Goal: Task Accomplishment & Management: Manage account settings

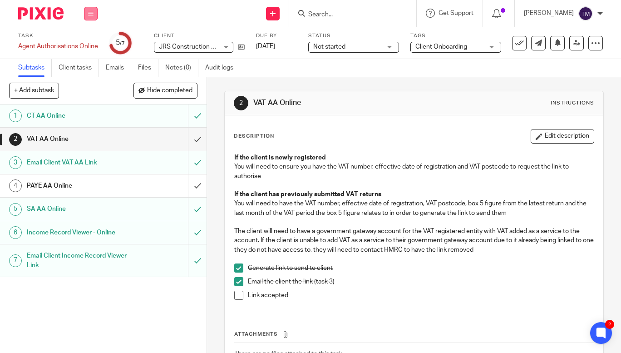
click at [88, 10] on button at bounding box center [91, 14] width 14 height 14
click at [90, 40] on link "Work" at bounding box center [87, 42] width 16 height 6
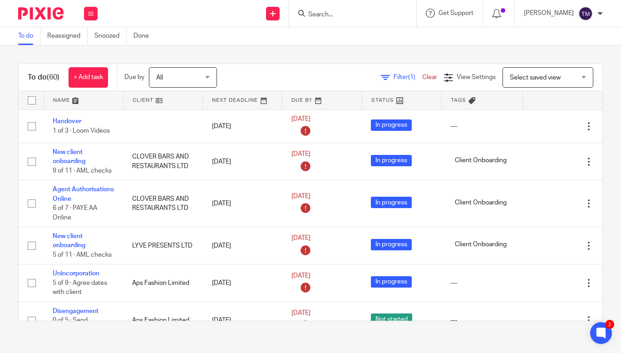
click at [381, 76] on link "Filter (1)" at bounding box center [401, 77] width 41 height 6
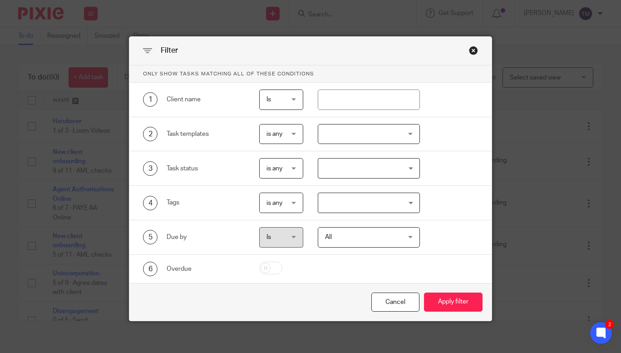
click at [345, 136] on div at bounding box center [369, 134] width 102 height 20
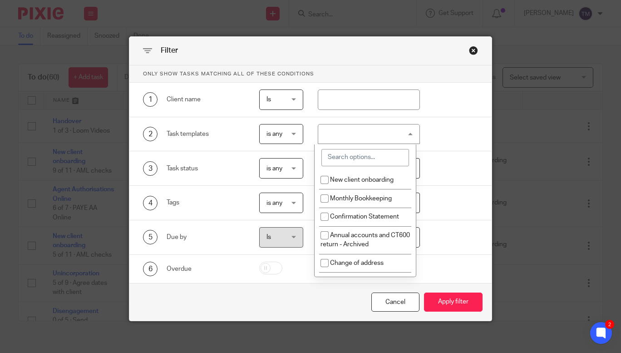
click at [351, 156] on input "search" at bounding box center [366, 157] width 88 height 17
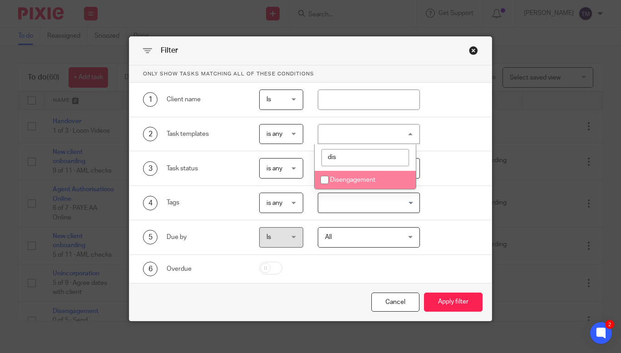
type input "dis"
click at [359, 173] on li "Disengagement" at bounding box center [365, 180] width 101 height 19
checkbox input "true"
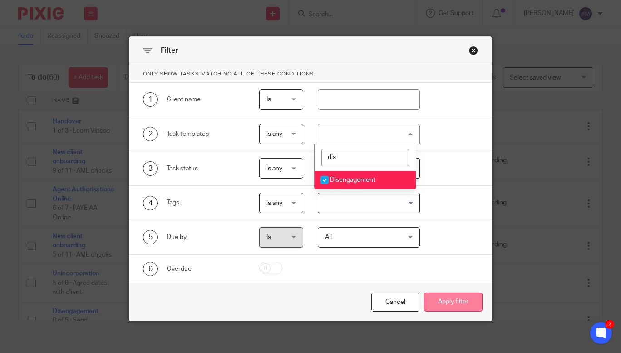
click at [438, 301] on button "Apply filter" at bounding box center [453, 302] width 59 height 20
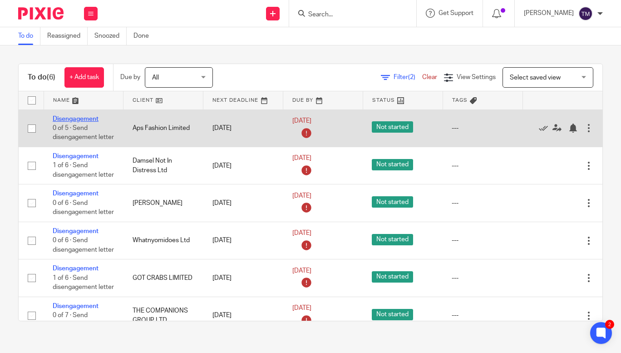
click at [83, 118] on link "Disengagement" at bounding box center [76, 119] width 46 height 6
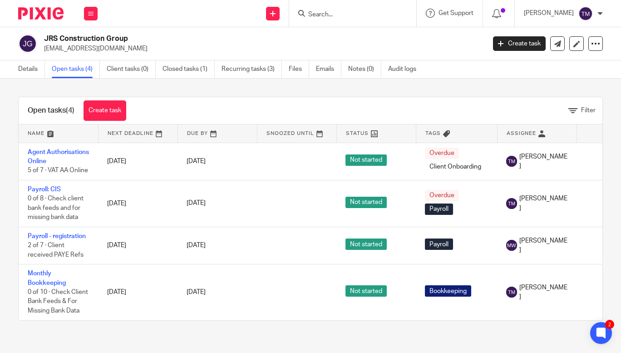
click at [360, 18] on input "Search" at bounding box center [348, 15] width 82 height 8
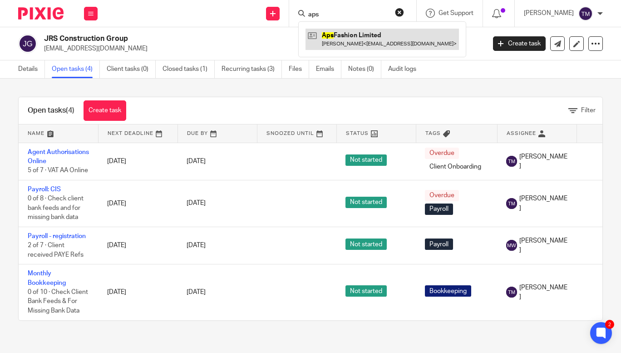
type input "aps"
click at [369, 40] on link at bounding box center [383, 39] width 154 height 21
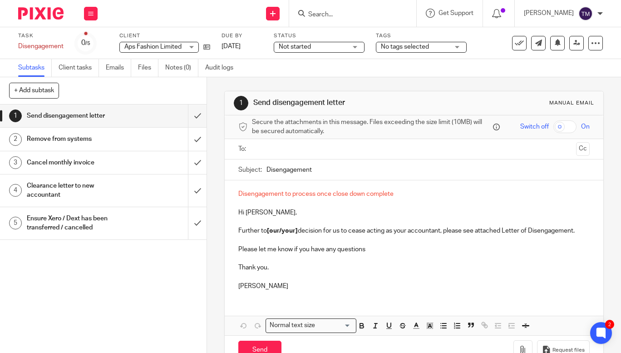
click at [146, 133] on div "Remove from systems" at bounding box center [103, 139] width 152 height 14
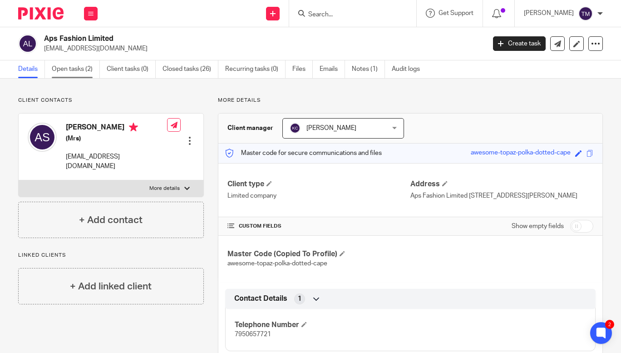
click at [71, 69] on link "Open tasks (2)" at bounding box center [76, 69] width 48 height 18
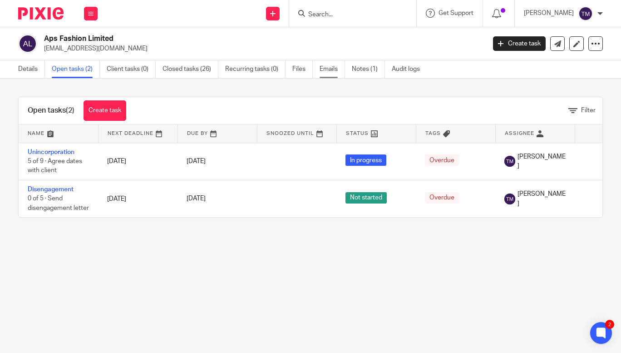
click at [338, 74] on link "Emails" at bounding box center [332, 69] width 25 height 18
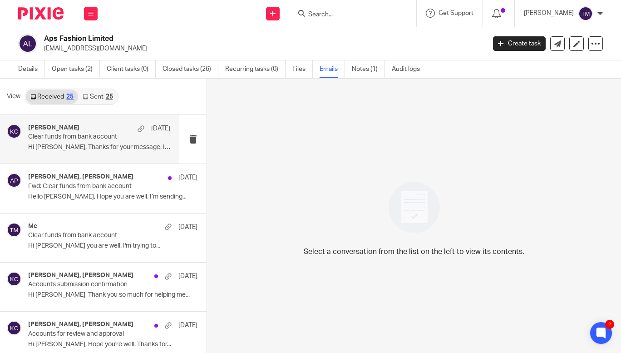
click at [87, 131] on div "Kara Curtayne 29 May" at bounding box center [99, 128] width 142 height 9
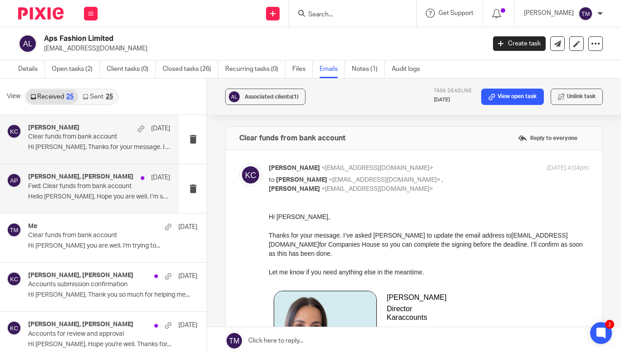
click at [54, 180] on h4 "Kara Curtayne, Ani Pereira" at bounding box center [80, 177] width 105 height 8
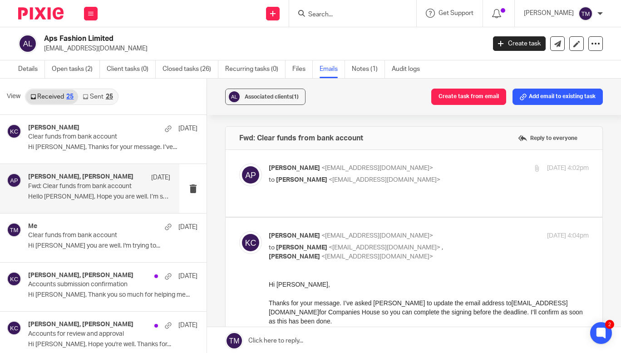
click at [456, 167] on p "Ani Pereira <thestoreaps@gmail.com>" at bounding box center [375, 169] width 213 height 10
checkbox input "true"
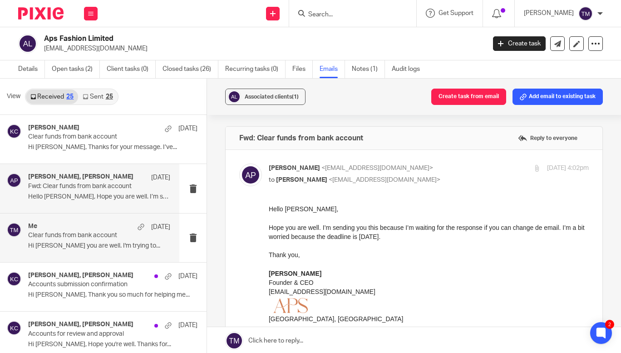
click at [109, 244] on p "Hi Taylor, Hope you are well. I'm trying to..." at bounding box center [99, 246] width 142 height 8
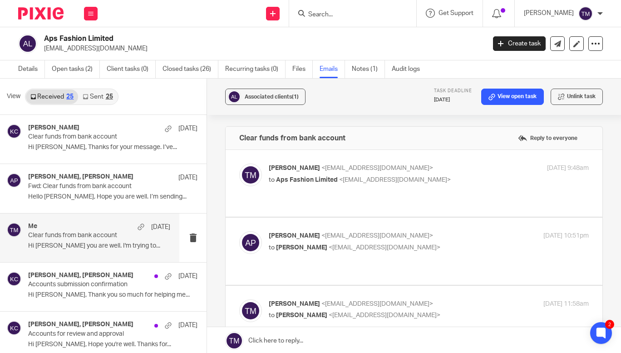
click at [463, 183] on p "to Aps Fashion Limited <thestoreaps@gmail.com>" at bounding box center [375, 180] width 213 height 10
checkbox input "true"
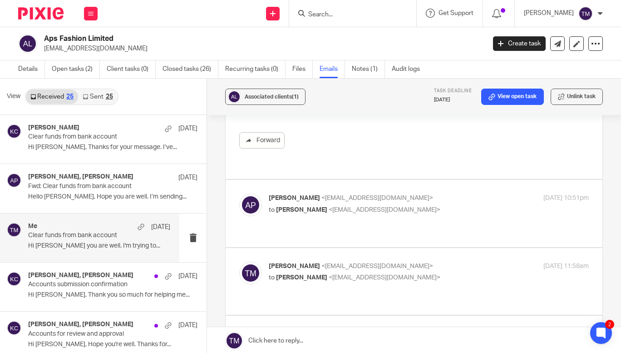
scroll to position [175, 0]
click at [459, 178] on label at bounding box center [414, 211] width 377 height 67
click at [239, 192] on input "checkbox" at bounding box center [239, 192] width 0 height 0
checkbox input "true"
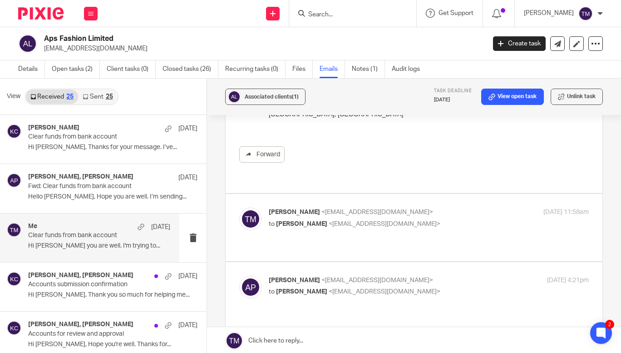
scroll to position [556, 0]
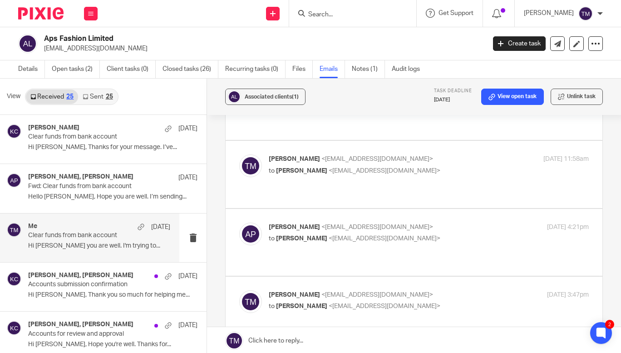
click at [446, 234] on p "to Taylor Moss <admin@karaccounts.com>" at bounding box center [375, 239] width 213 height 10
checkbox input "true"
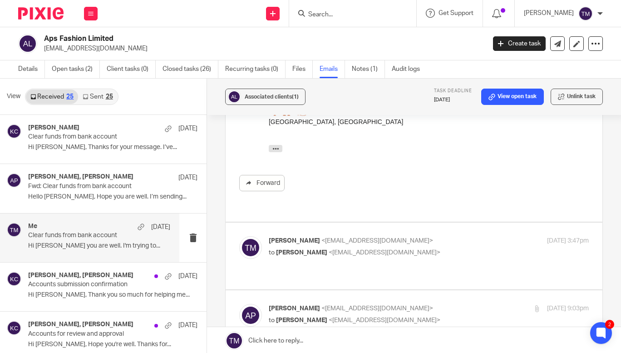
scroll to position [809, 0]
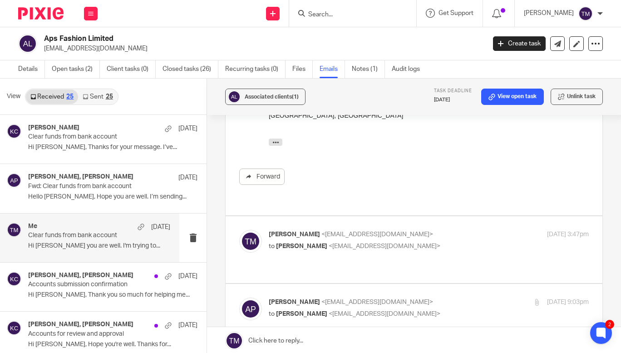
click at [481, 230] on div "Taylor Moss <admin@karaccounts.com> to Ani Pereira <thestoreaps@gmail.com> 16 M…" at bounding box center [429, 241] width 320 height 23
checkbox input "true"
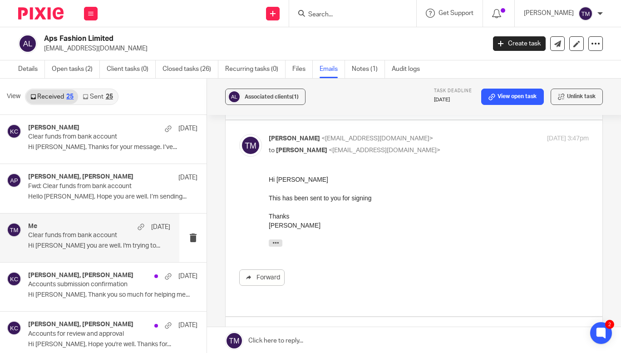
scroll to position [917, 0]
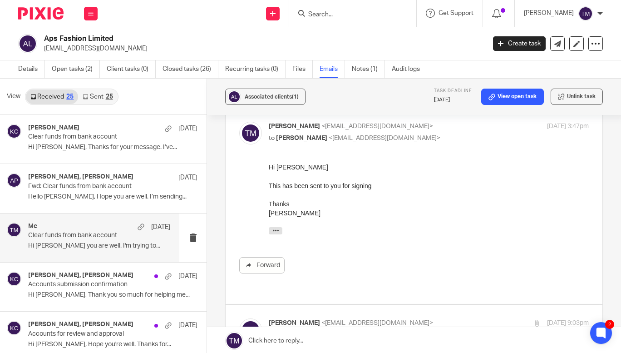
click at [407, 305] on label at bounding box center [414, 338] width 377 height 67
click at [239, 318] on input "checkbox" at bounding box center [239, 318] width 0 height 0
checkbox input "true"
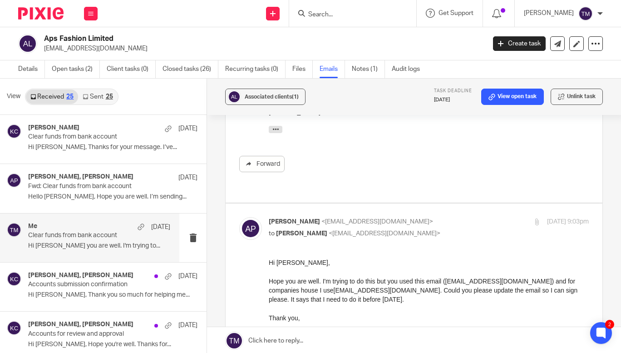
scroll to position [1020, 0]
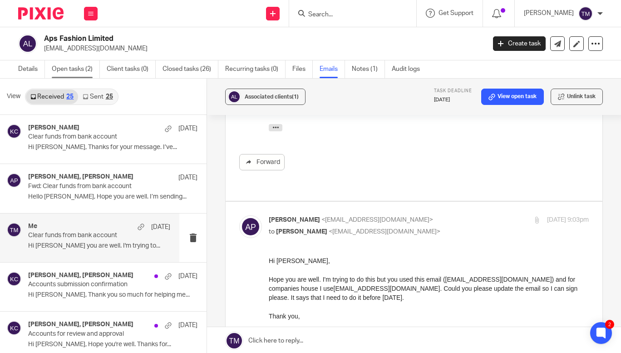
click at [75, 68] on link "Open tasks (2)" at bounding box center [76, 69] width 48 height 18
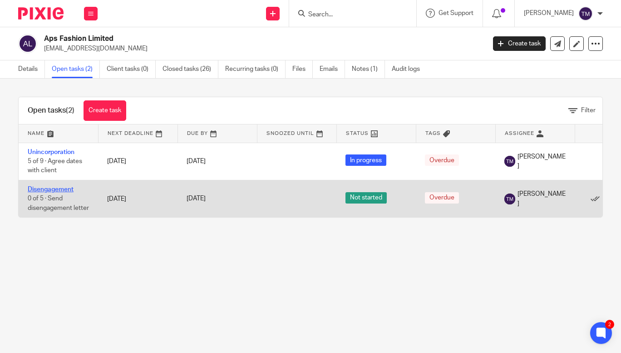
click at [63, 186] on link "Disengagement" at bounding box center [51, 189] width 46 height 6
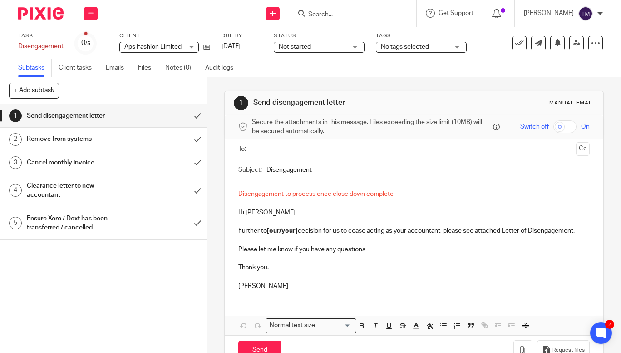
click at [335, 12] on input "Search" at bounding box center [348, 15] width 82 height 8
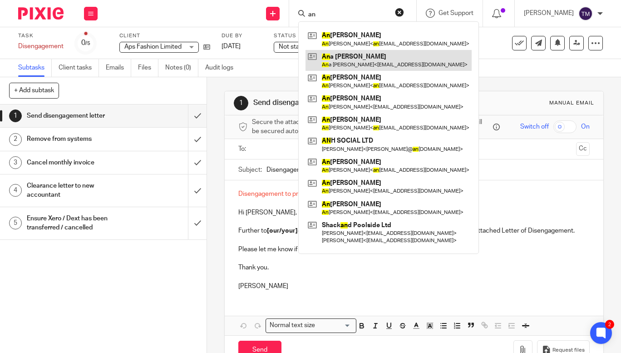
type input "an"
click at [355, 54] on link at bounding box center [389, 60] width 166 height 21
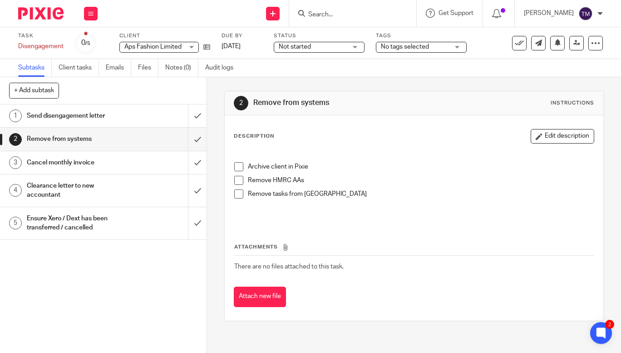
click at [238, 182] on span at bounding box center [238, 180] width 9 height 9
click at [239, 196] on span at bounding box center [238, 193] width 9 height 9
click at [129, 162] on div "Cancel monthly invoice" at bounding box center [103, 163] width 152 height 14
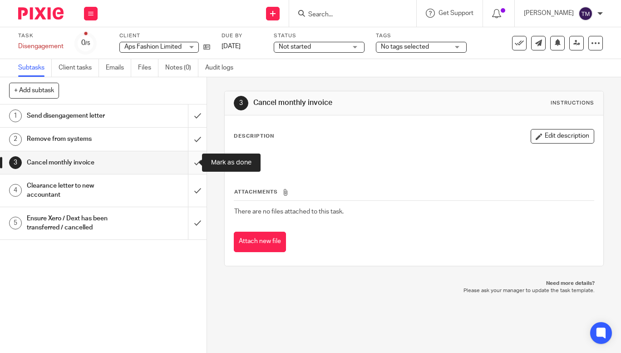
click at [190, 162] on input "submit" at bounding box center [103, 162] width 207 height 23
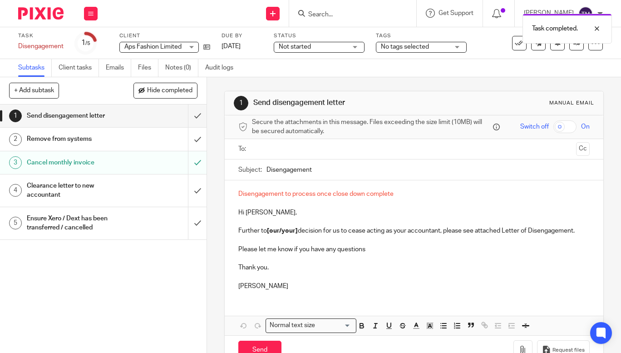
click at [165, 192] on div "Clearance letter to new accountant" at bounding box center [103, 190] width 152 height 23
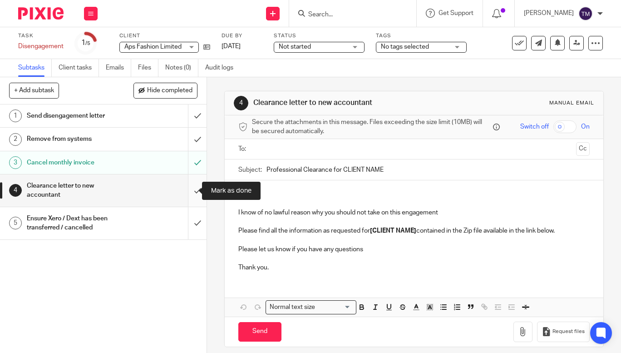
click at [195, 189] on input "submit" at bounding box center [103, 190] width 207 height 32
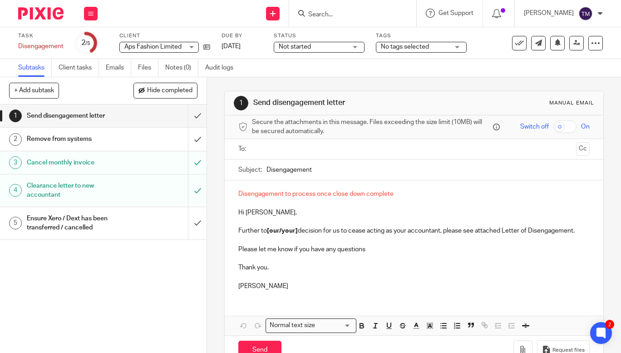
click at [151, 225] on div "Ensure Xero / Dext has been transferred / cancelled" at bounding box center [103, 223] width 152 height 23
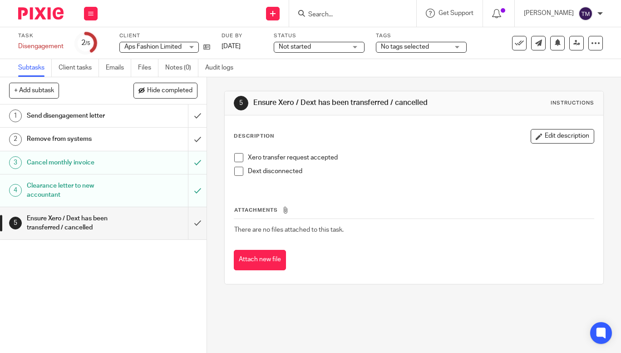
click at [237, 173] on span at bounding box center [238, 171] width 9 height 9
click at [238, 160] on span at bounding box center [238, 157] width 9 height 9
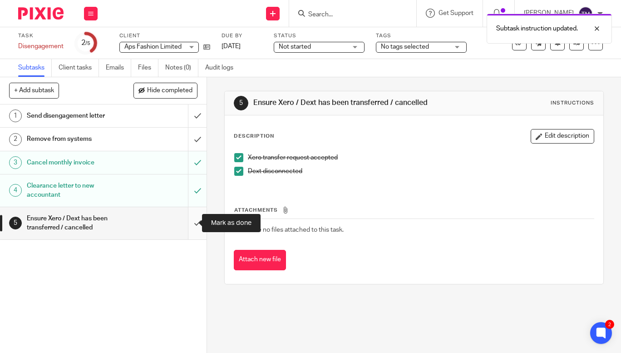
click at [193, 227] on input "submit" at bounding box center [103, 223] width 207 height 32
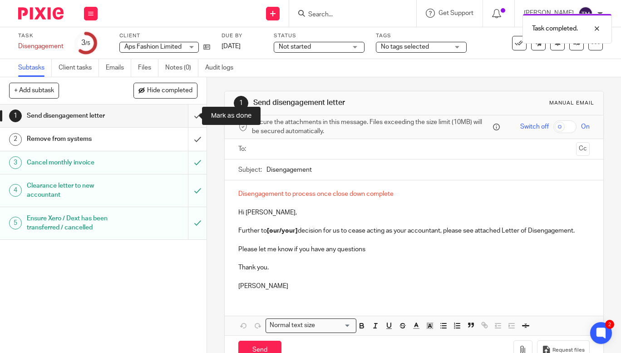
click at [188, 111] on input "submit" at bounding box center [103, 115] width 207 height 23
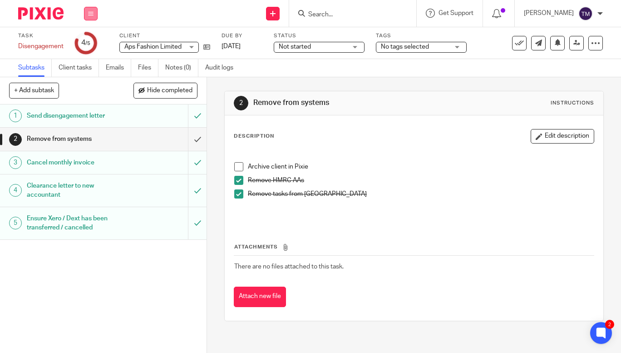
click at [90, 12] on icon at bounding box center [90, 13] width 5 height 5
click at [81, 46] on li "Work" at bounding box center [91, 42] width 24 height 13
click at [87, 43] on link "Work" at bounding box center [87, 42] width 16 height 6
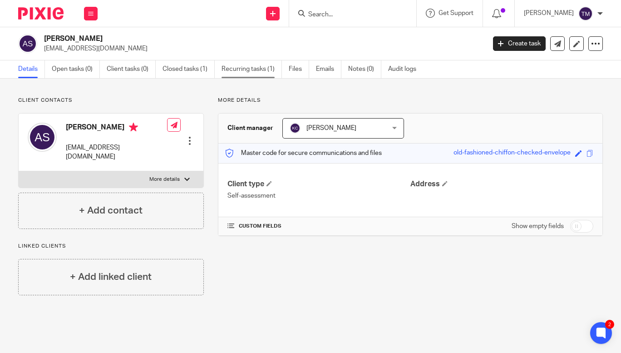
click at [245, 69] on link "Recurring tasks (1)" at bounding box center [252, 69] width 60 height 18
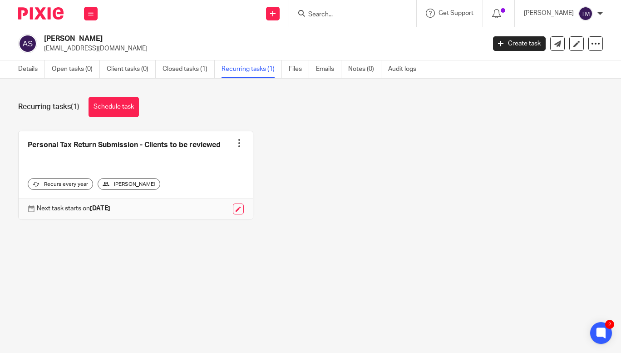
click at [331, 17] on input "Search" at bounding box center [348, 15] width 82 height 8
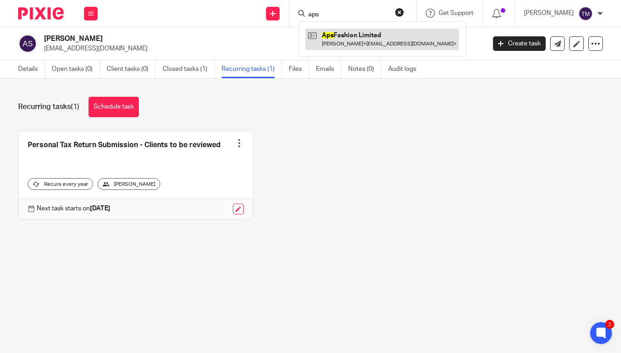
type input "aps"
click at [352, 36] on link at bounding box center [383, 39] width 154 height 21
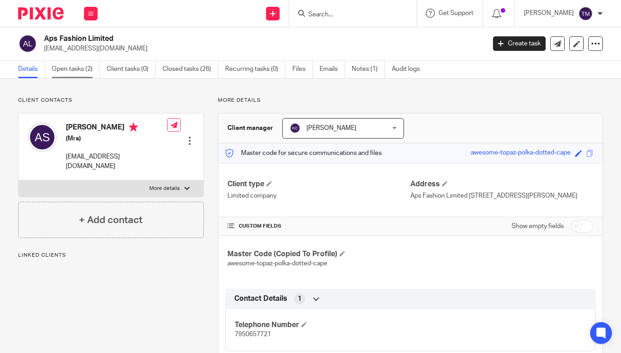
click at [72, 67] on link "Open tasks (2)" at bounding box center [76, 69] width 48 height 18
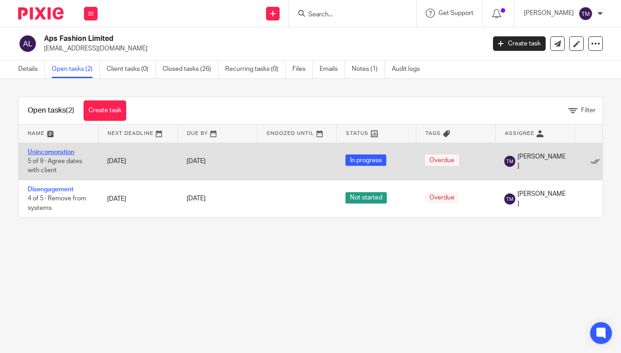
click at [60, 153] on link "Unincorporation" at bounding box center [51, 152] width 47 height 6
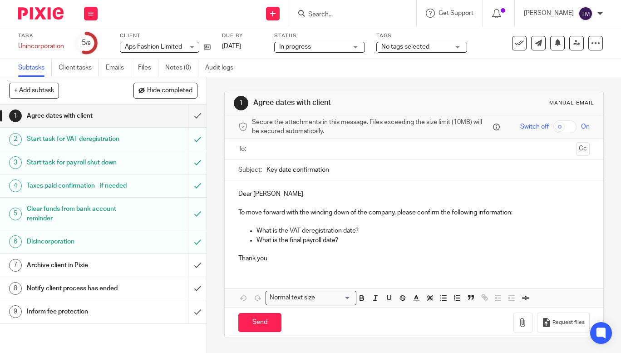
click at [95, 268] on h1 "Archive client in Pixie" at bounding box center [78, 265] width 102 height 14
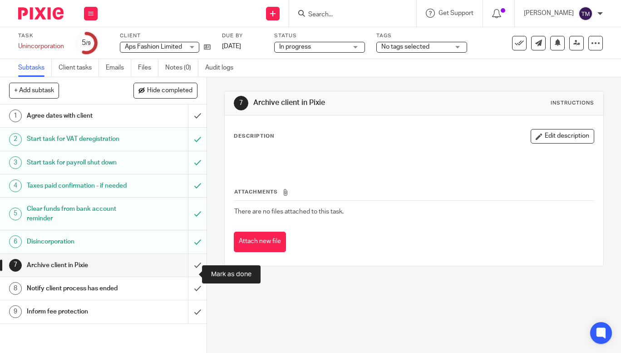
click at [194, 273] on input "submit" at bounding box center [103, 265] width 207 height 23
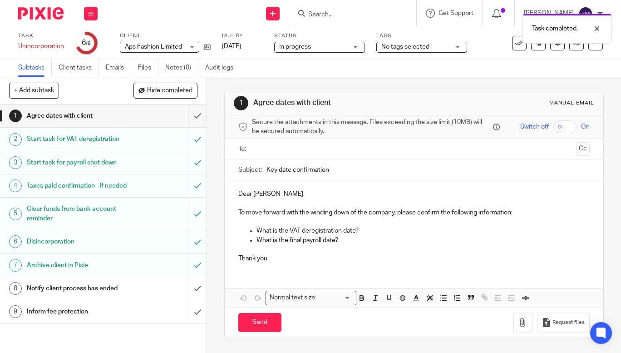
click at [122, 315] on div "Inform fee protection" at bounding box center [103, 312] width 152 height 14
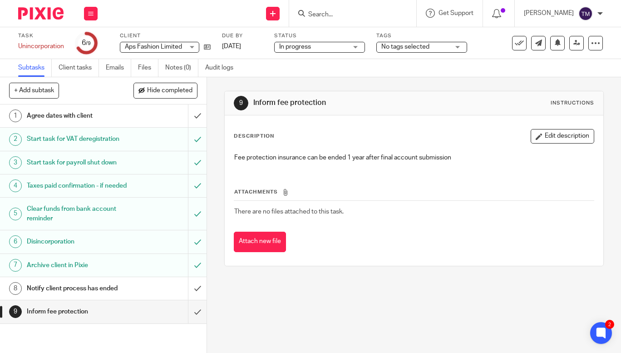
click at [127, 295] on div "Notify client process has ended" at bounding box center [103, 289] width 152 height 14
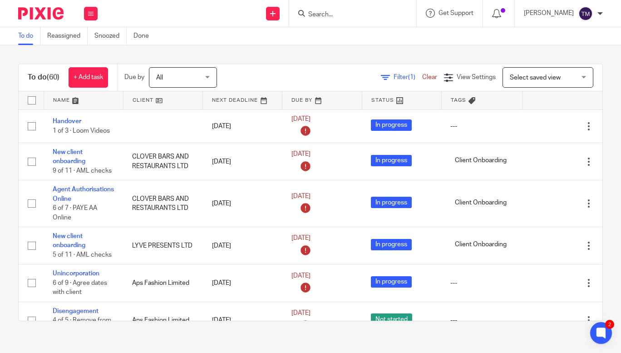
click at [394, 79] on span "Filter (1)" at bounding box center [408, 77] width 29 height 6
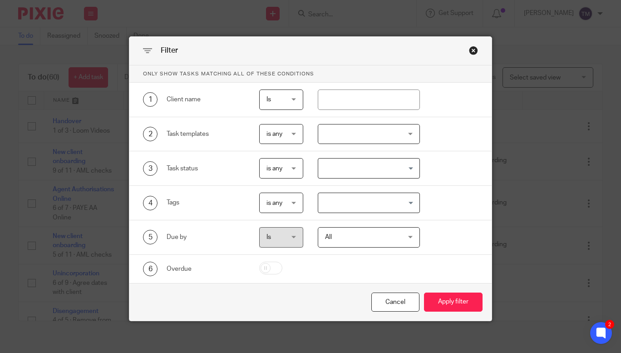
click at [329, 134] on div at bounding box center [369, 134] width 102 height 20
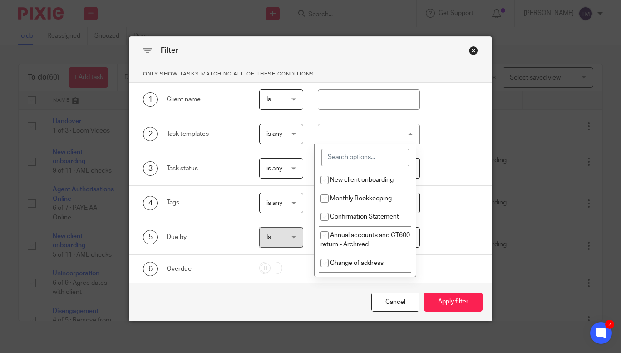
click at [360, 163] on input "search" at bounding box center [366, 157] width 88 height 17
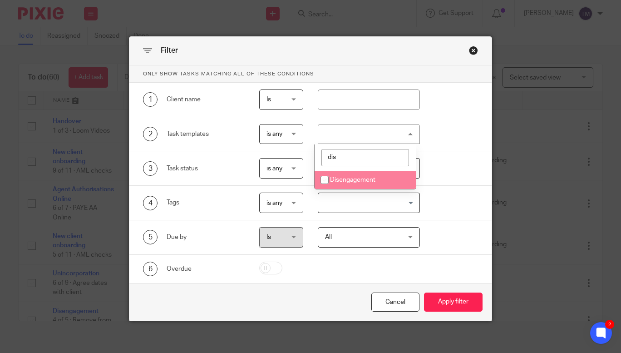
type input "dis"
click at [355, 177] on span "Disengagement" at bounding box center [352, 180] width 45 height 6
checkbox input "true"
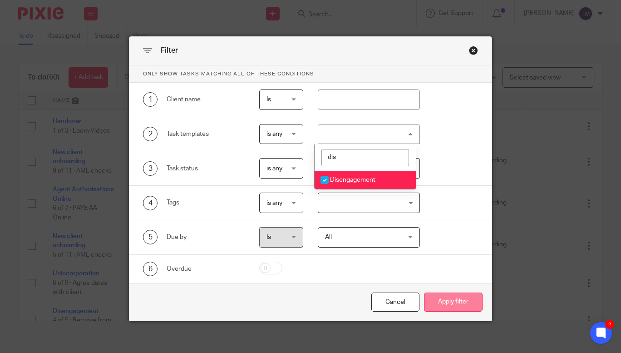
click at [443, 294] on button "Apply filter" at bounding box center [453, 302] width 59 height 20
